Goal: Task Accomplishment & Management: Use online tool/utility

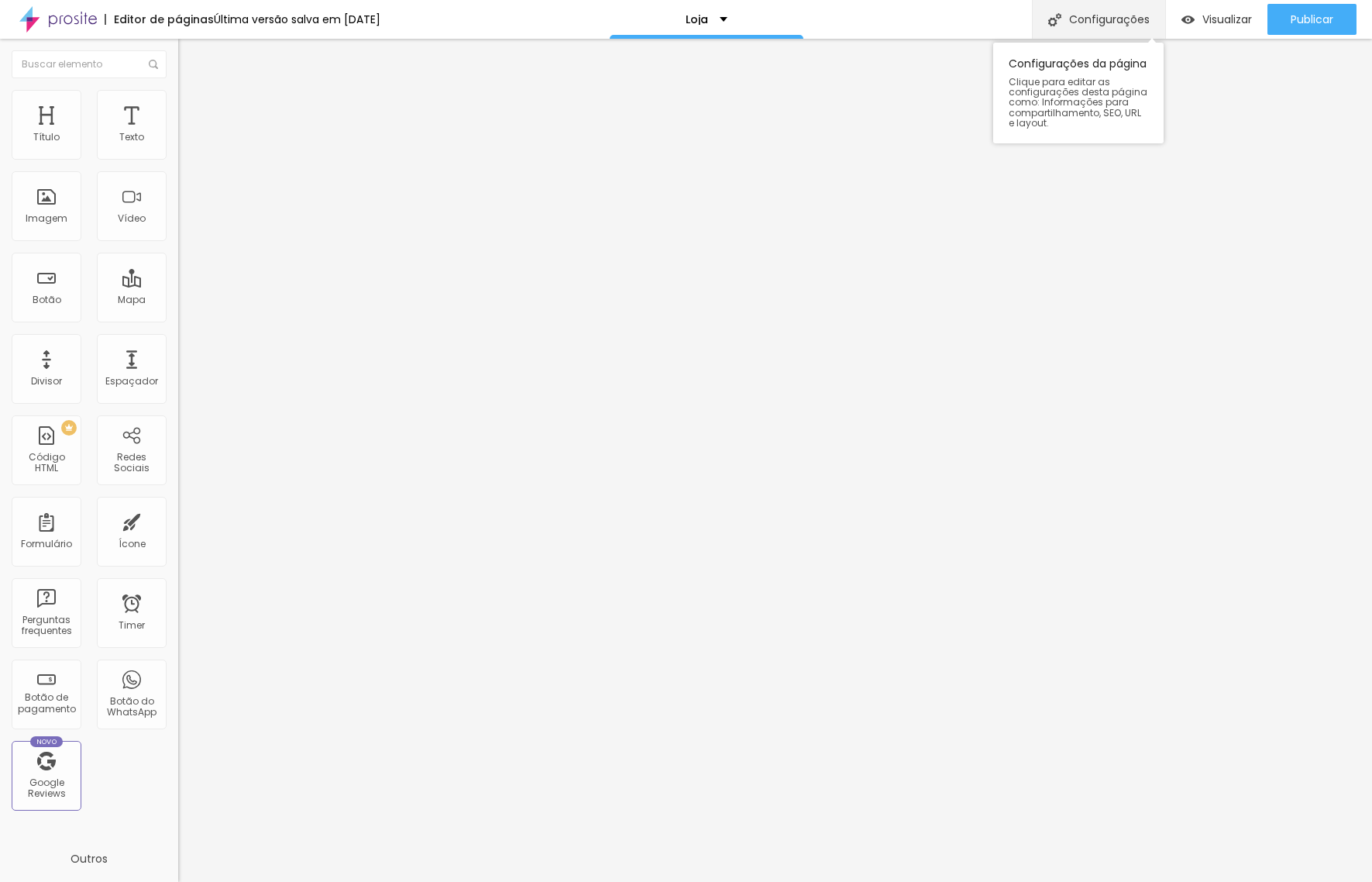
click at [1112, 22] on div "Configurações" at bounding box center [1098, 19] width 133 height 38
click at [963, 881] on div at bounding box center [686, 898] width 1372 height 14
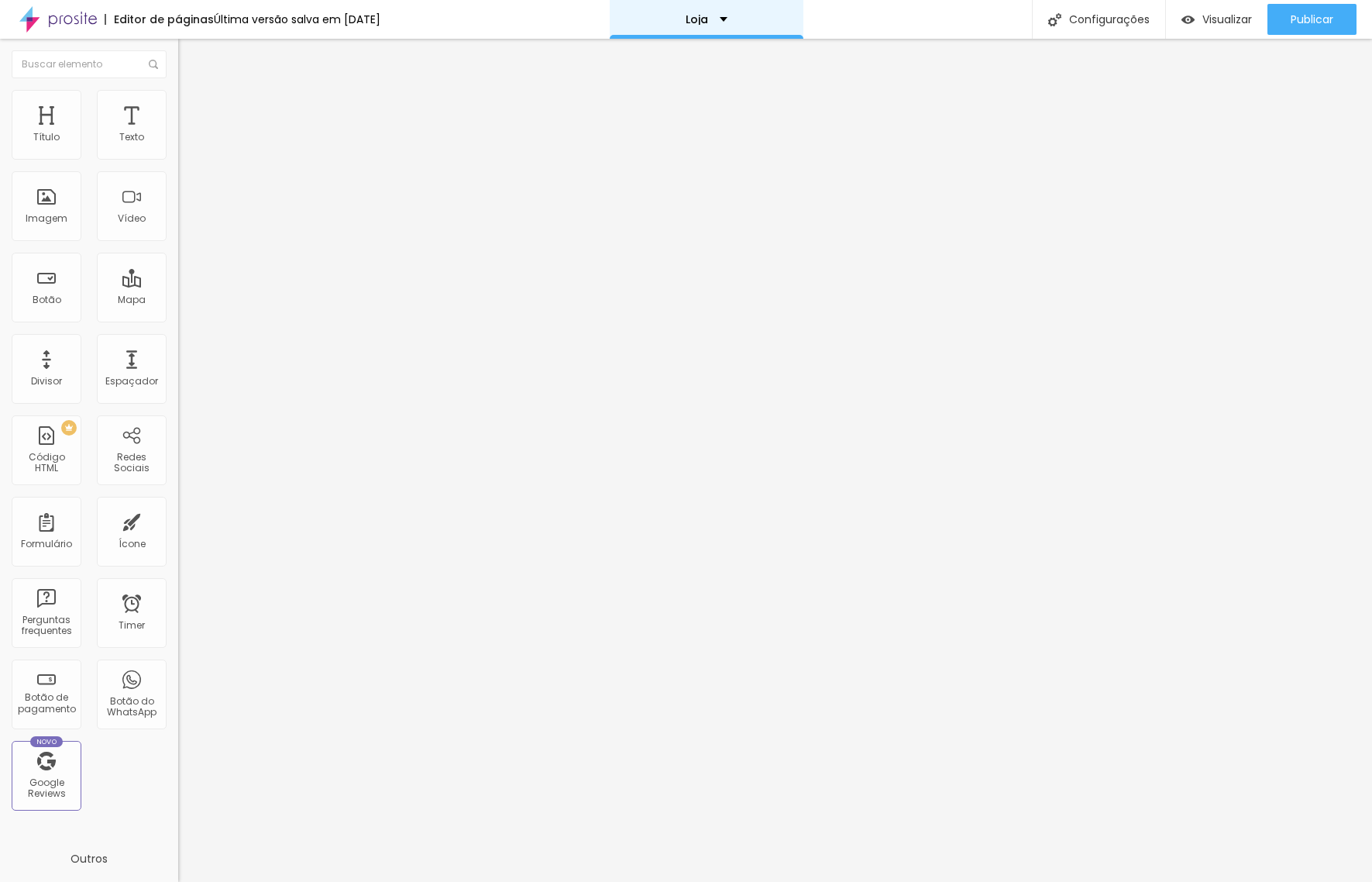
click at [746, 19] on div "Loja" at bounding box center [706, 19] width 194 height 38
click at [707, 82] on span "Adicionar nova página" at bounding box center [690, 74] width 129 height 16
type input "A"
type input "Loja"
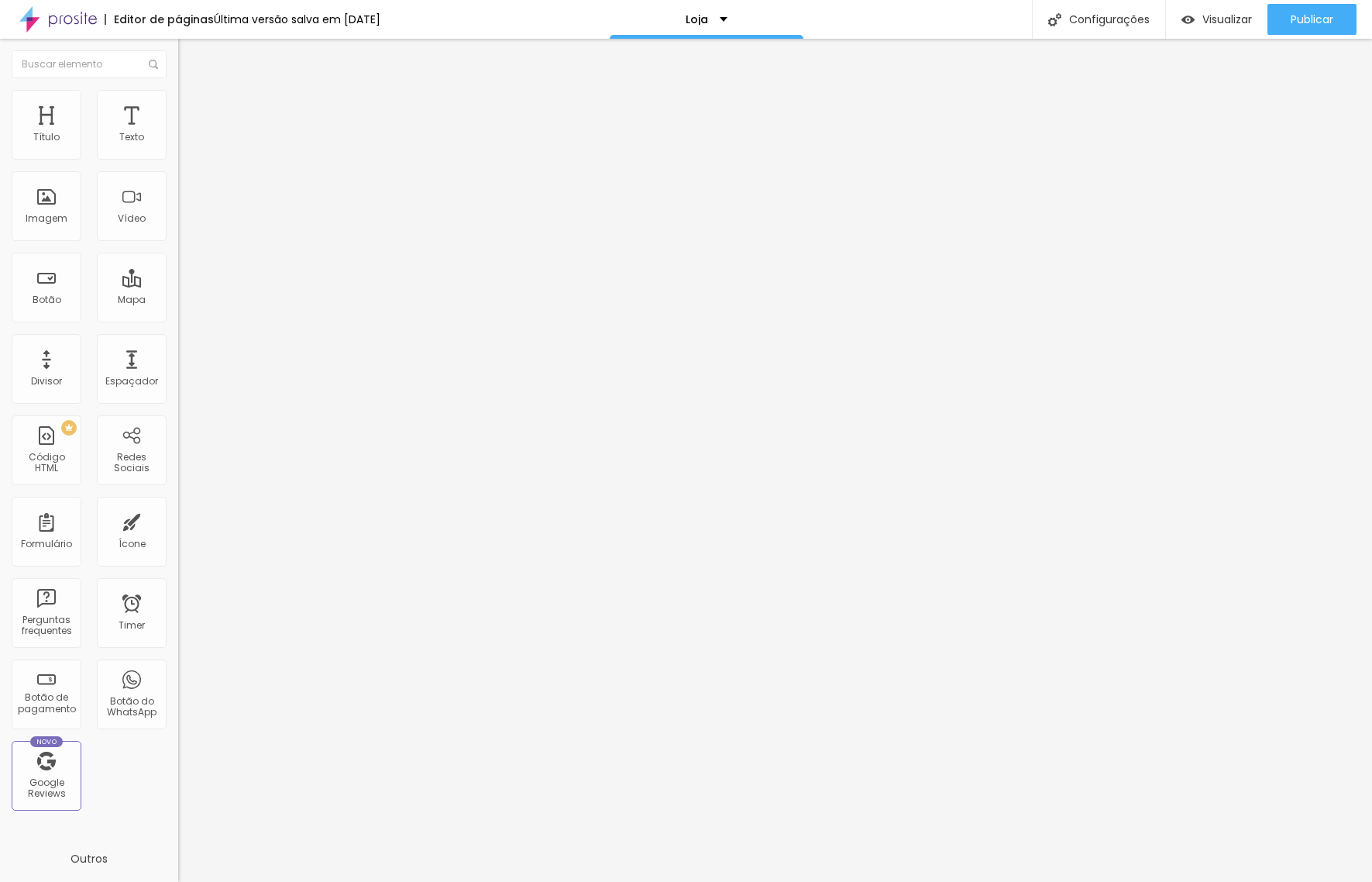
click at [734, 19] on div "Loja" at bounding box center [723, 20] width 42 height 11
click at [734, 11] on div "Loja" at bounding box center [723, 5] width 21 height 11
click at [734, 27] on div "Loja" at bounding box center [722, 19] width 194 height 38
click at [635, 56] on link "Loja" at bounding box center [623, 47] width 22 height 16
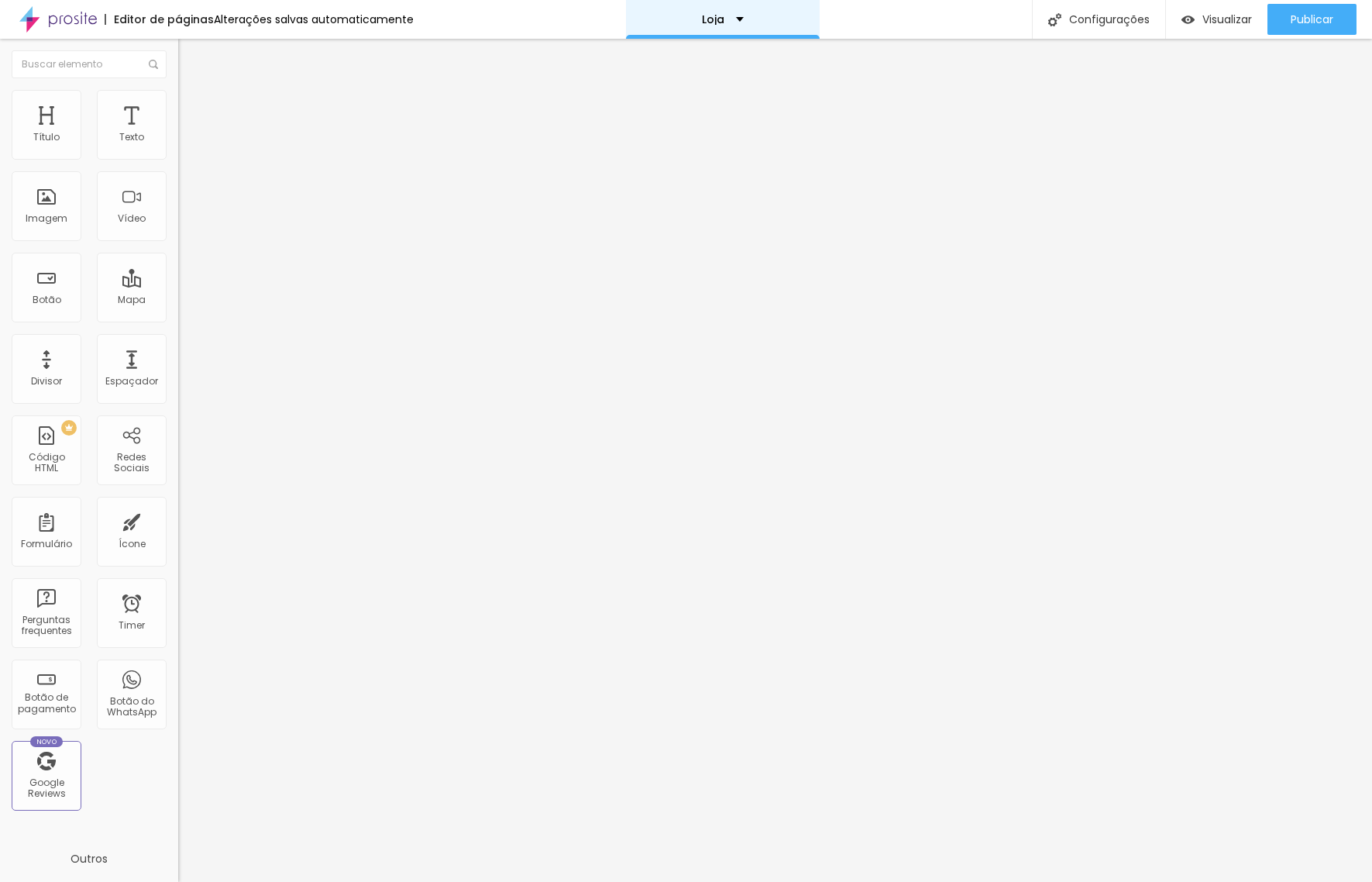
click at [736, 21] on div "Loja" at bounding box center [723, 20] width 42 height 11
click at [179, 49] on button "Editar Coluna" at bounding box center [268, 56] width 179 height 36
click at [732, 20] on div "Loja" at bounding box center [723, 20] width 42 height 11
click at [635, 56] on link "Loja" at bounding box center [623, 47] width 22 height 16
click at [737, 24] on div "Loja" at bounding box center [722, 19] width 194 height 38
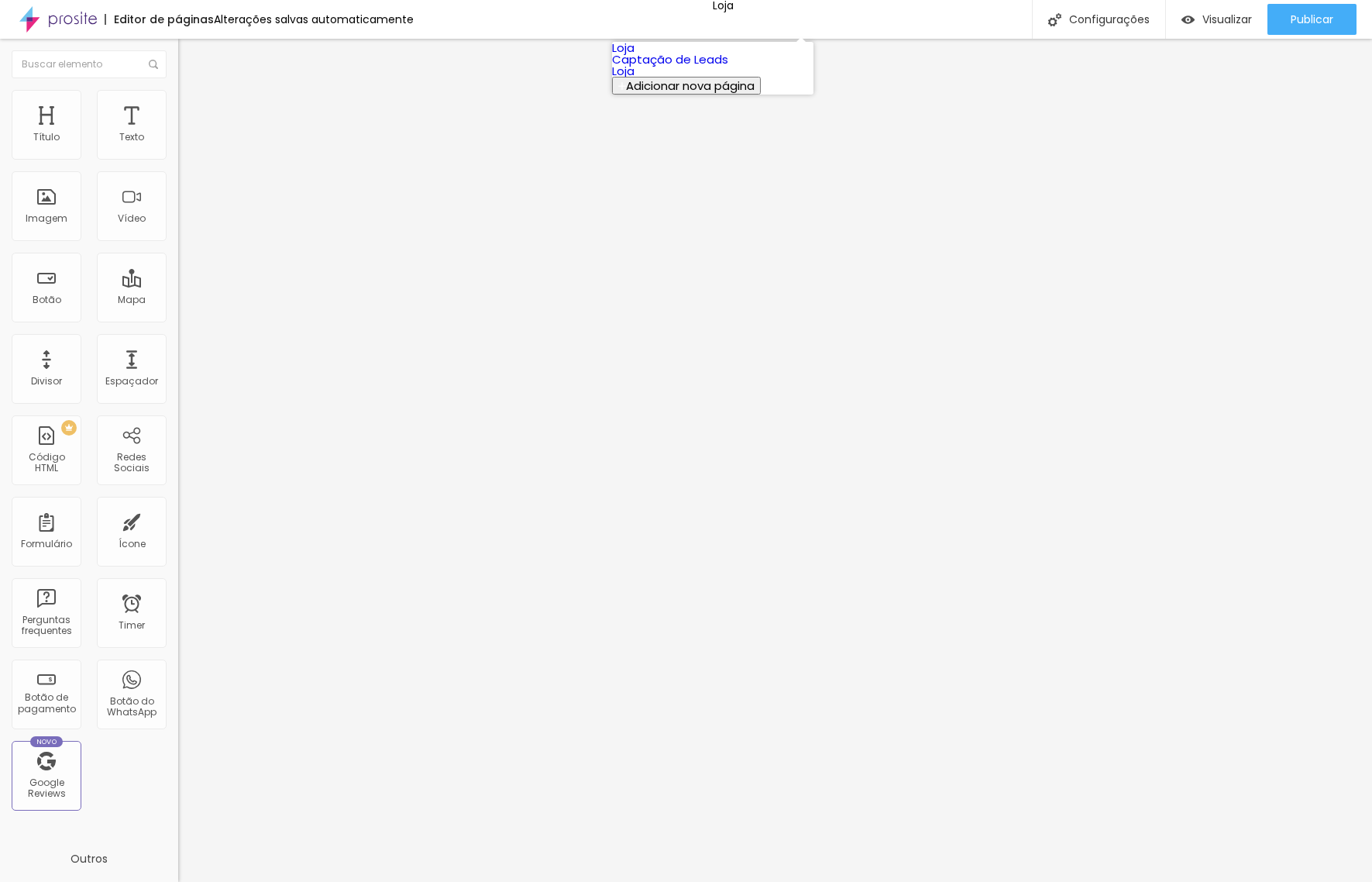
click at [635, 79] on link "Loja" at bounding box center [623, 71] width 22 height 16
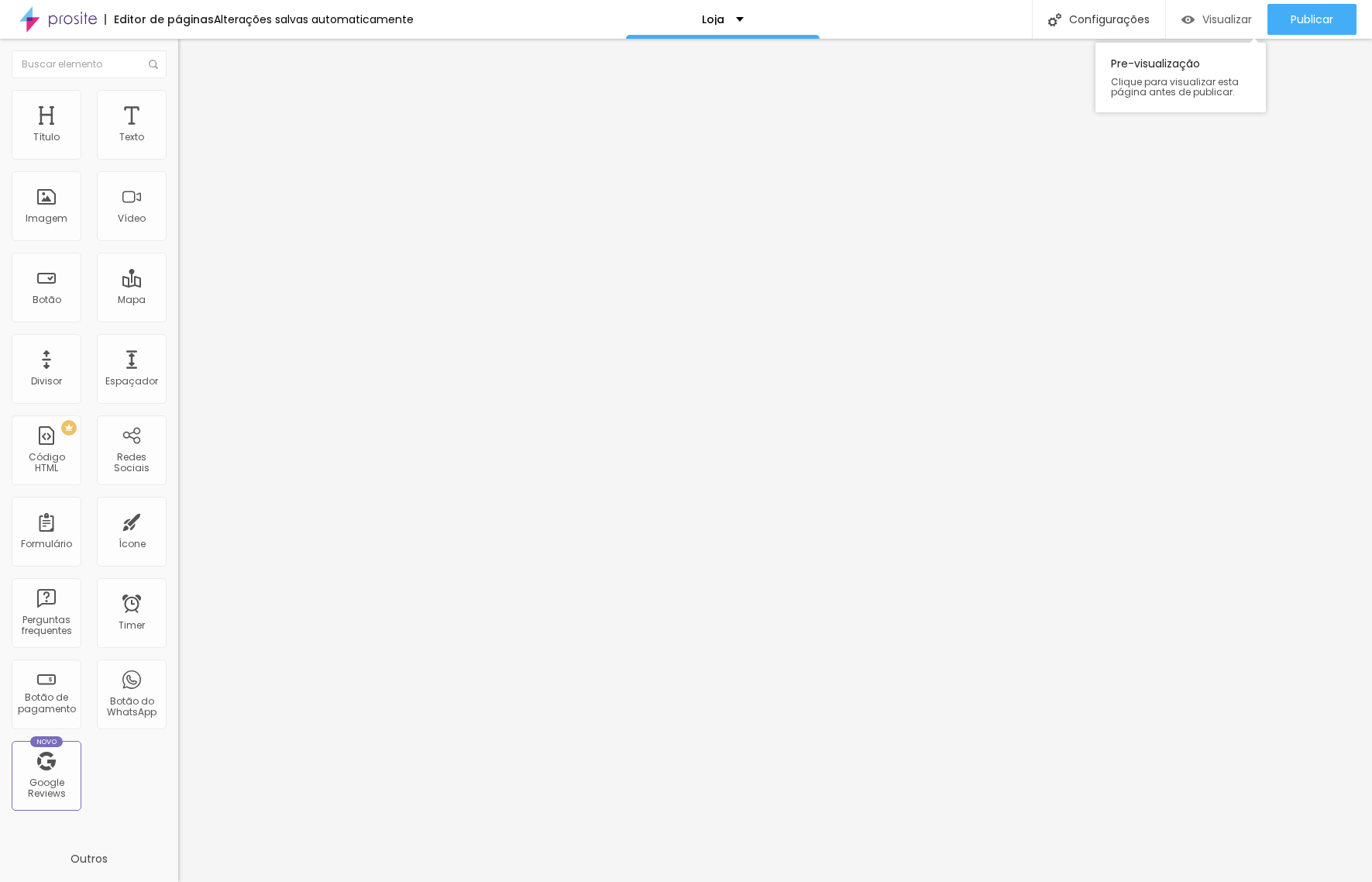
click at [1220, 17] on span "Visualizar" at bounding box center [1227, 20] width 50 height 12
click at [190, 60] on img "button" at bounding box center [196, 56] width 12 height 12
click at [51, 16] on img at bounding box center [58, 19] width 78 height 38
